Goal: Task Accomplishment & Management: Use online tool/utility

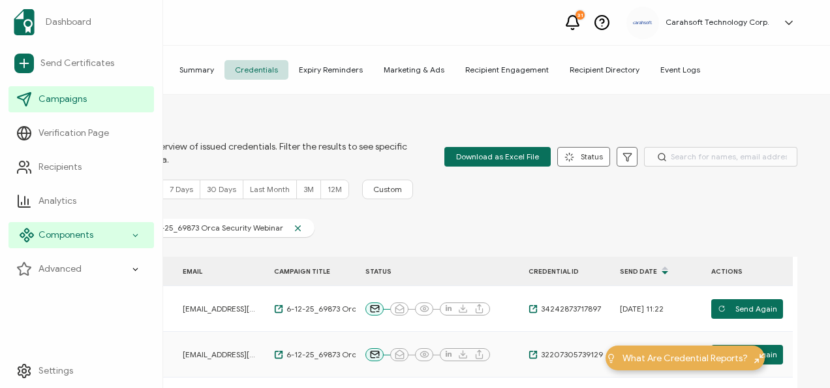
drag, startPoint x: 0, startPoint y: 0, endPoint x: 37, endPoint y: 232, distance: 235.2
click at [37, 232] on div "Components" at bounding box center [81, 235] width 146 height 26
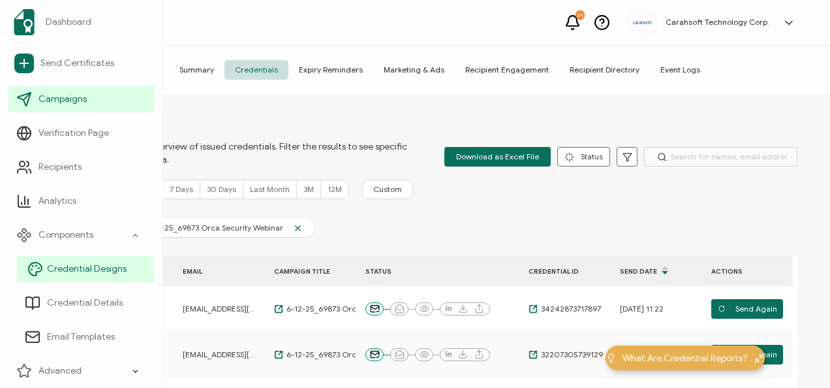
click at [80, 269] on span "Credential Designs" at bounding box center [87, 268] width 80 height 13
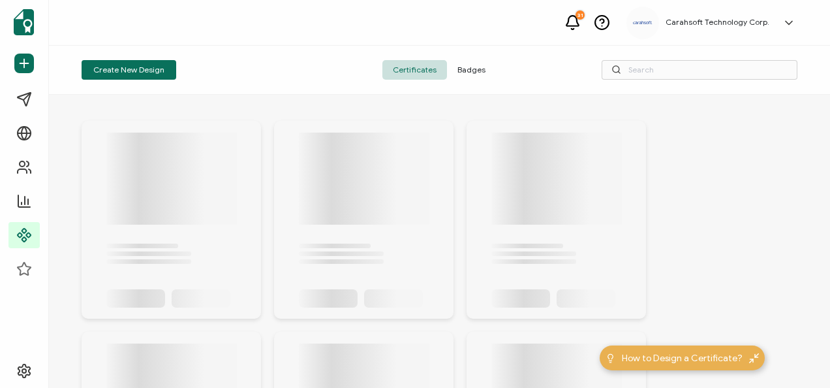
click at [474, 82] on div "Create New Design Certificates Badges" at bounding box center [439, 70] width 781 height 49
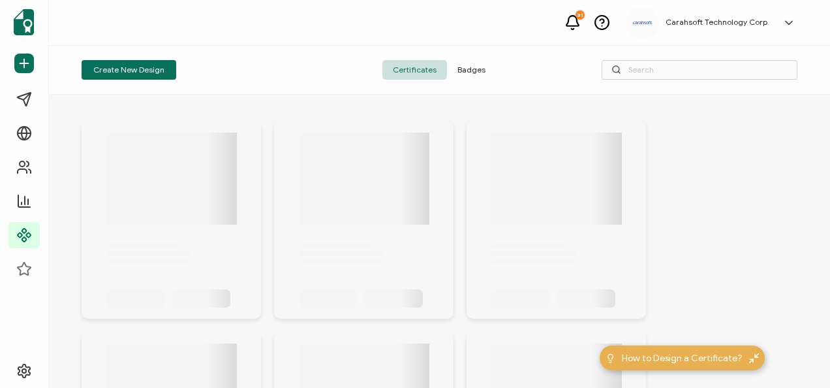
click at [480, 77] on span "Badges" at bounding box center [471, 70] width 49 height 20
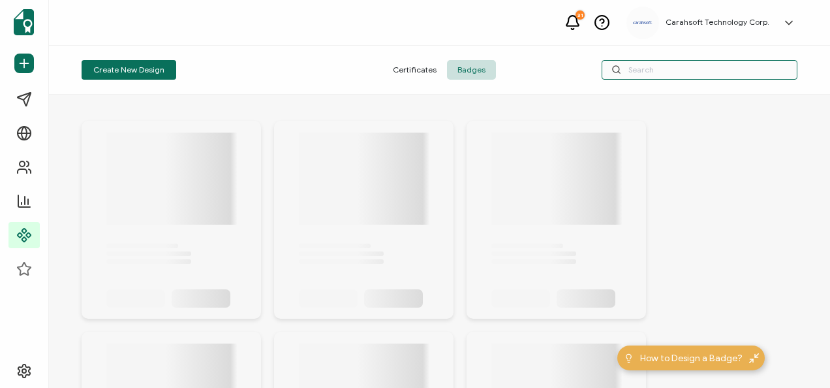
click at [670, 73] on input "text" at bounding box center [700, 70] width 196 height 20
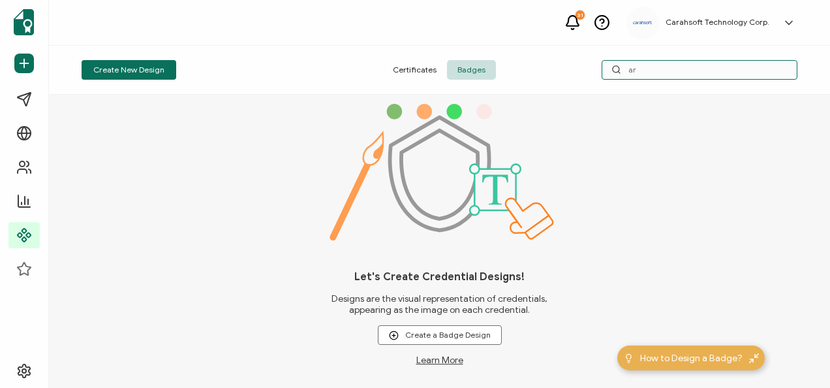
type input "a"
